Goal: Information Seeking & Learning: Find specific page/section

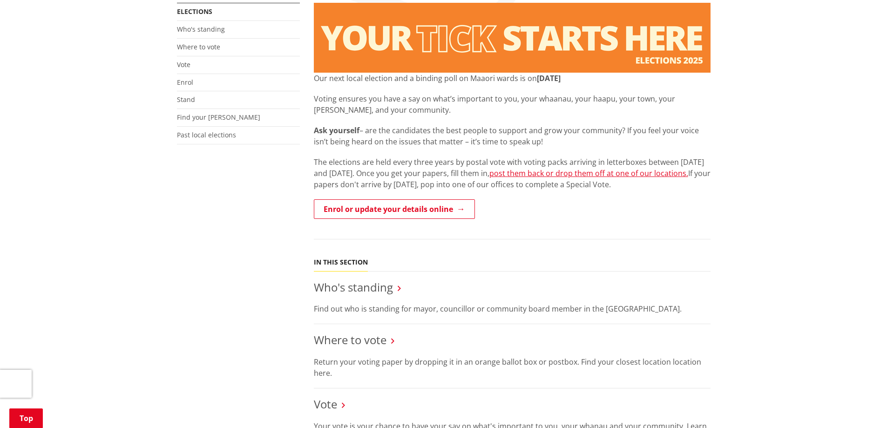
scroll to position [186, 0]
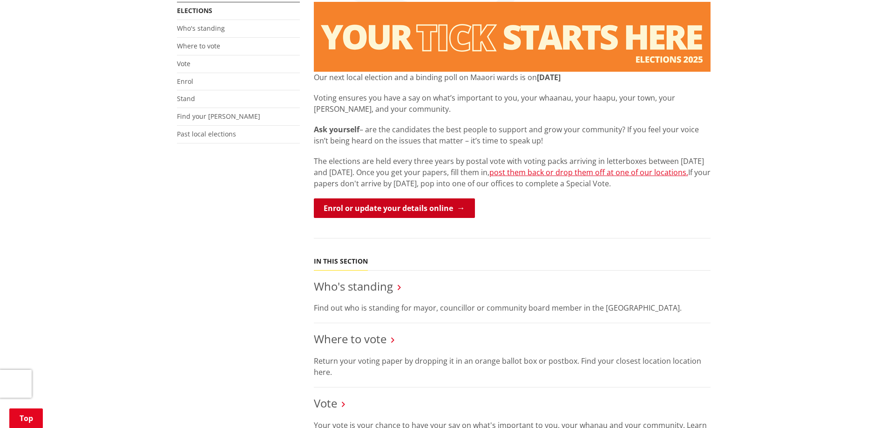
click at [419, 207] on link "Enrol or update your details online" at bounding box center [394, 208] width 161 height 20
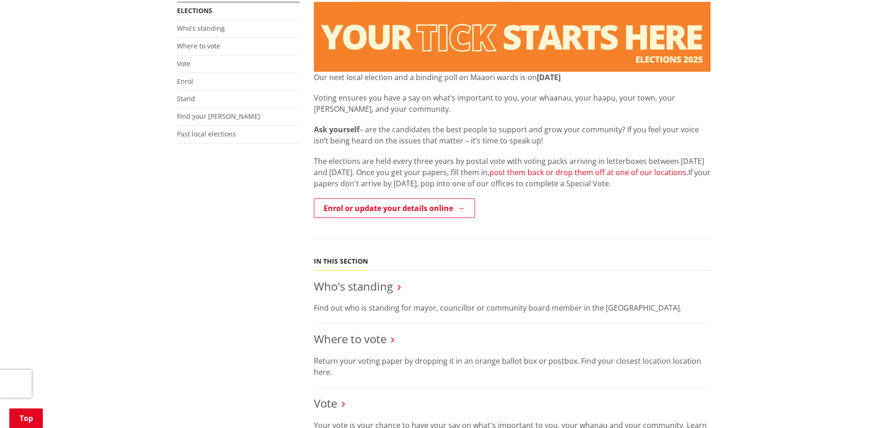
click at [549, 174] on link "post them back or drop them off at one of our locations." at bounding box center [589, 172] width 199 height 10
click at [533, 175] on link "post them back or drop them off at one of our locations." at bounding box center [589, 172] width 199 height 10
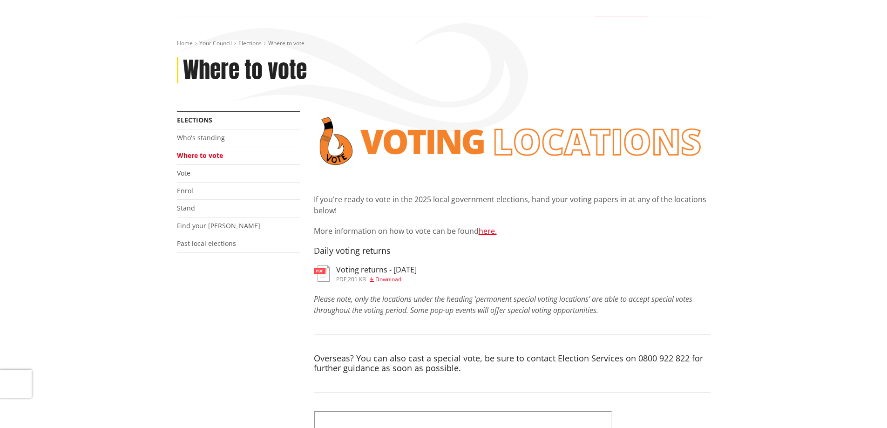
scroll to position [93, 0]
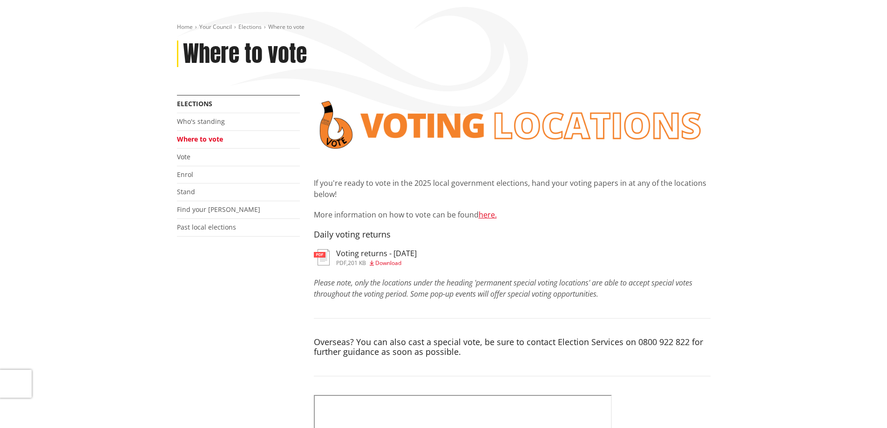
click at [365, 252] on h3 "Voting returns - [DATE]" at bounding box center [376, 253] width 81 height 9
